Goal: Check status: Check status

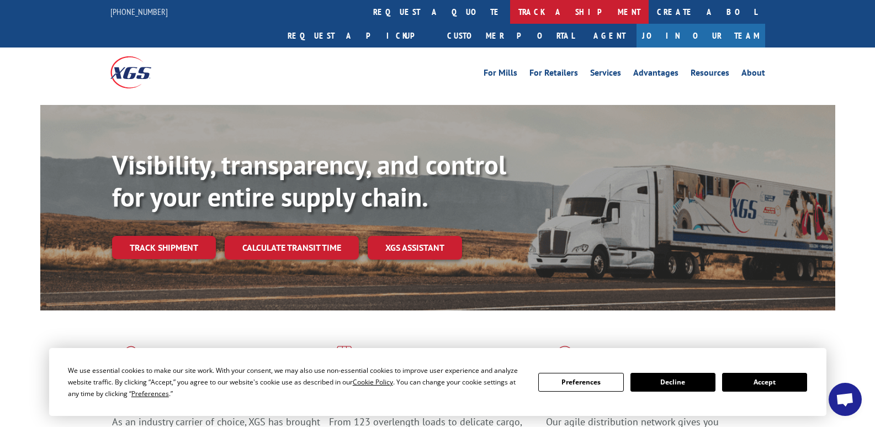
drag, startPoint x: 405, startPoint y: 6, endPoint x: 407, endPoint y: 12, distance: 5.9
click at [510, 6] on link "track a shipment" at bounding box center [579, 12] width 139 height 24
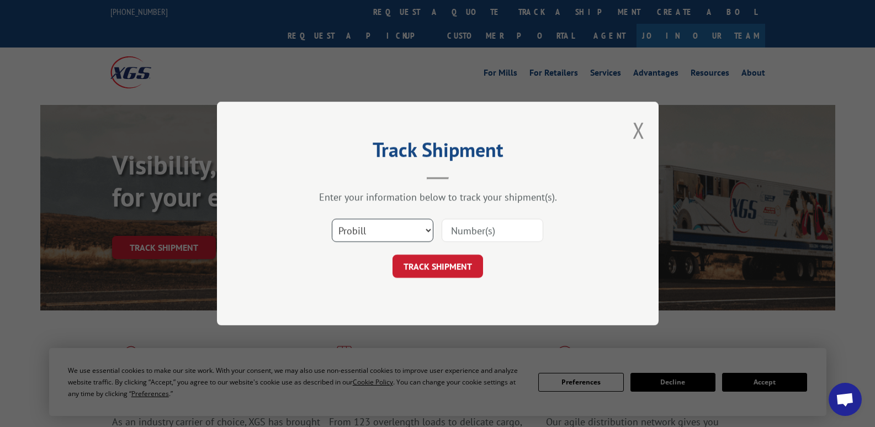
click at [425, 235] on select "Select category... Probill BOL PO" at bounding box center [383, 230] width 102 height 23
select select "bol"
click at [332, 219] on select "Select category... Probill BOL PO" at bounding box center [383, 230] width 102 height 23
click at [481, 231] on input at bounding box center [492, 230] width 102 height 23
type input "2838481"
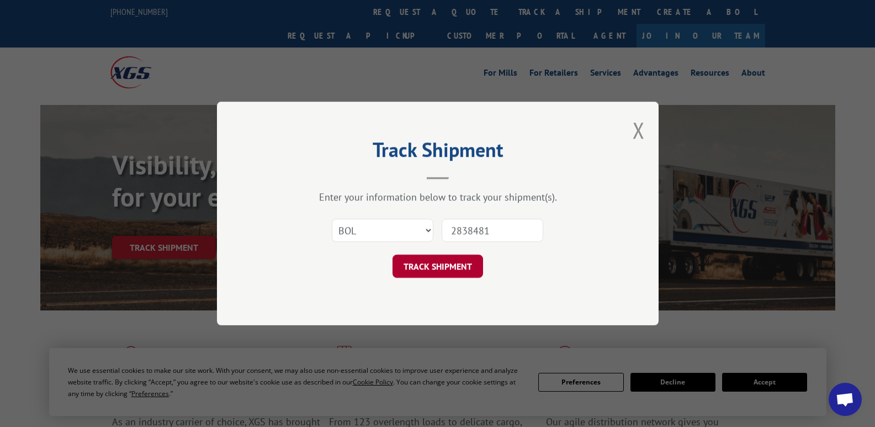
click at [426, 264] on button "TRACK SHIPMENT" at bounding box center [437, 265] width 90 height 23
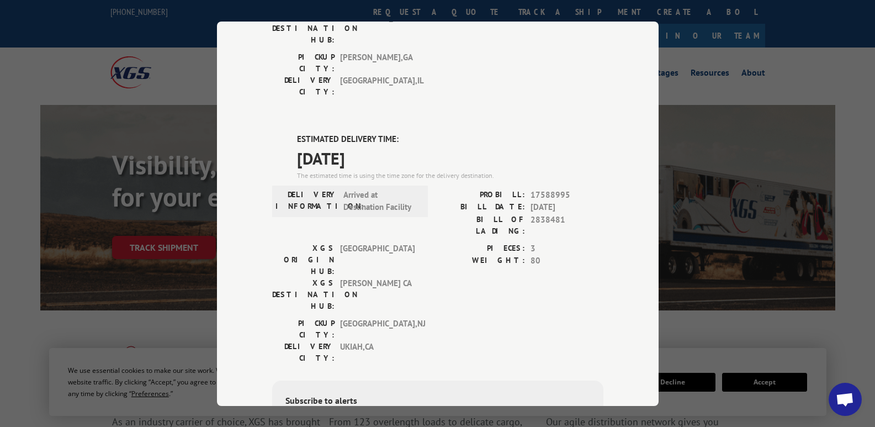
scroll to position [276, 0]
